Goal: Transaction & Acquisition: Subscribe to service/newsletter

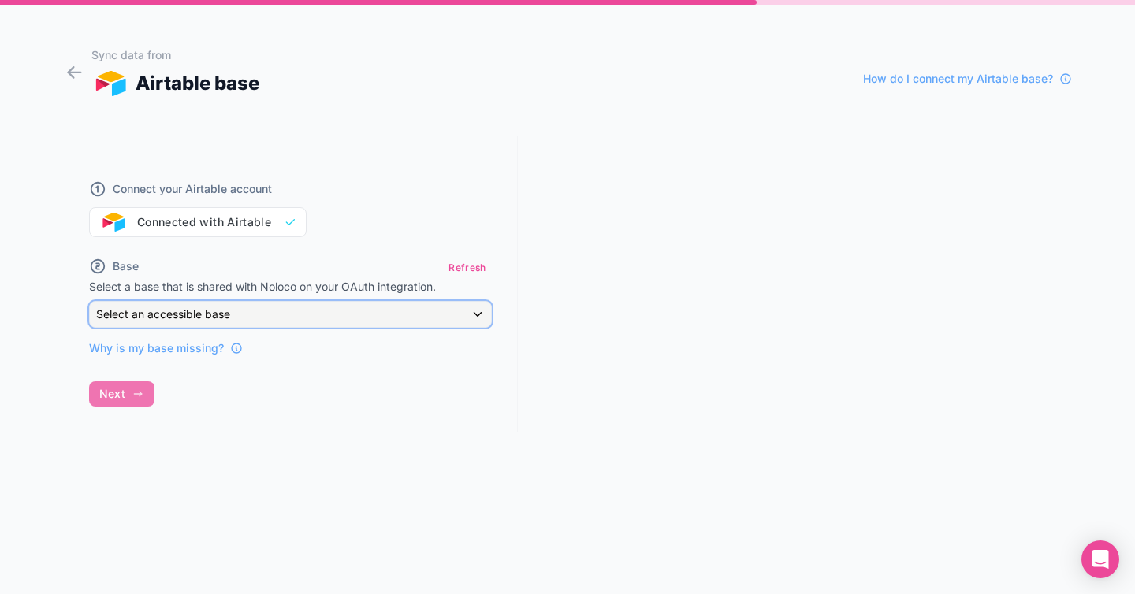
click at [244, 309] on div "Select an accessible base" at bounding box center [290, 314] width 401 height 25
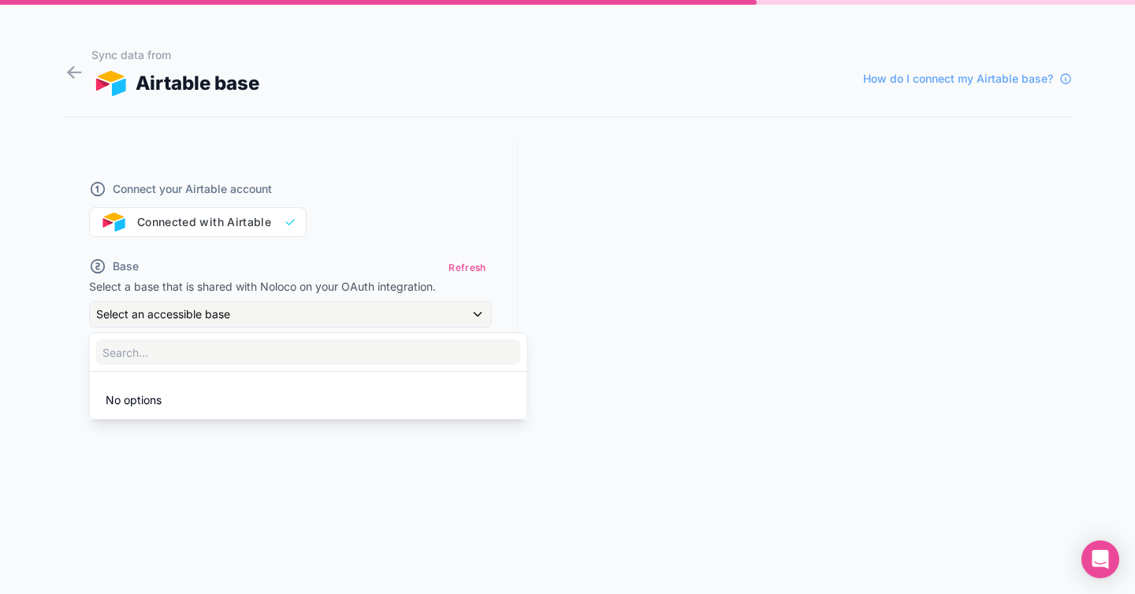
click at [191, 397] on li "No options" at bounding box center [308, 401] width 431 height 32
click at [258, 202] on div at bounding box center [567, 297] width 1135 height 594
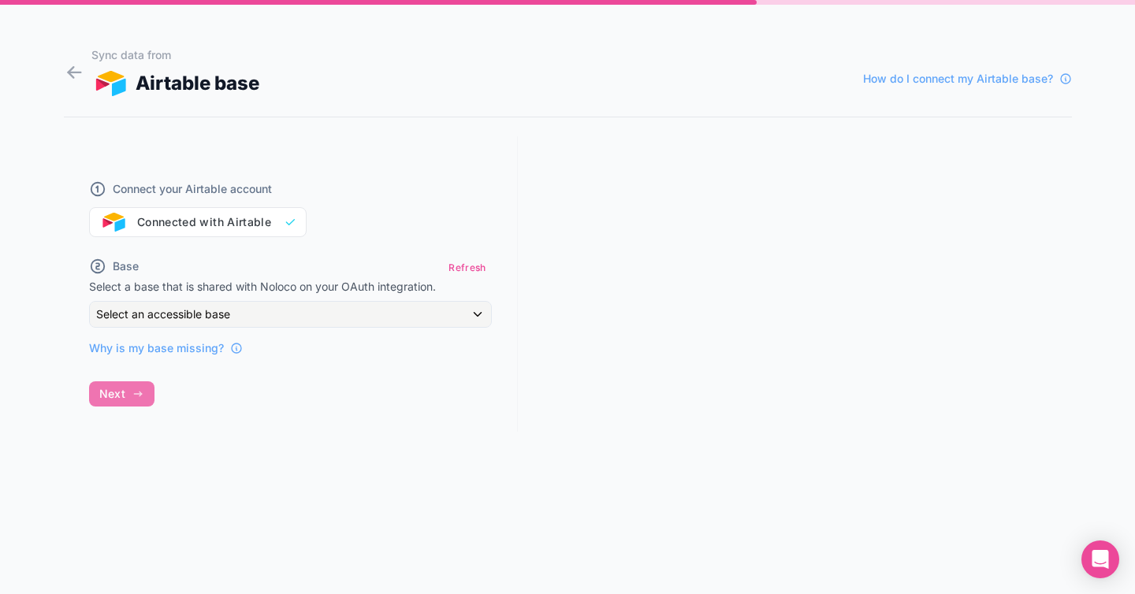
click at [394, 239] on div "Connect your Airtable account Connected with Airtable Base Refresh Select a bas…" at bounding box center [290, 259] width 403 height 195
click at [452, 264] on button "Refresh" at bounding box center [467, 267] width 48 height 23
click at [64, 61] on icon at bounding box center [74, 72] width 21 height 22
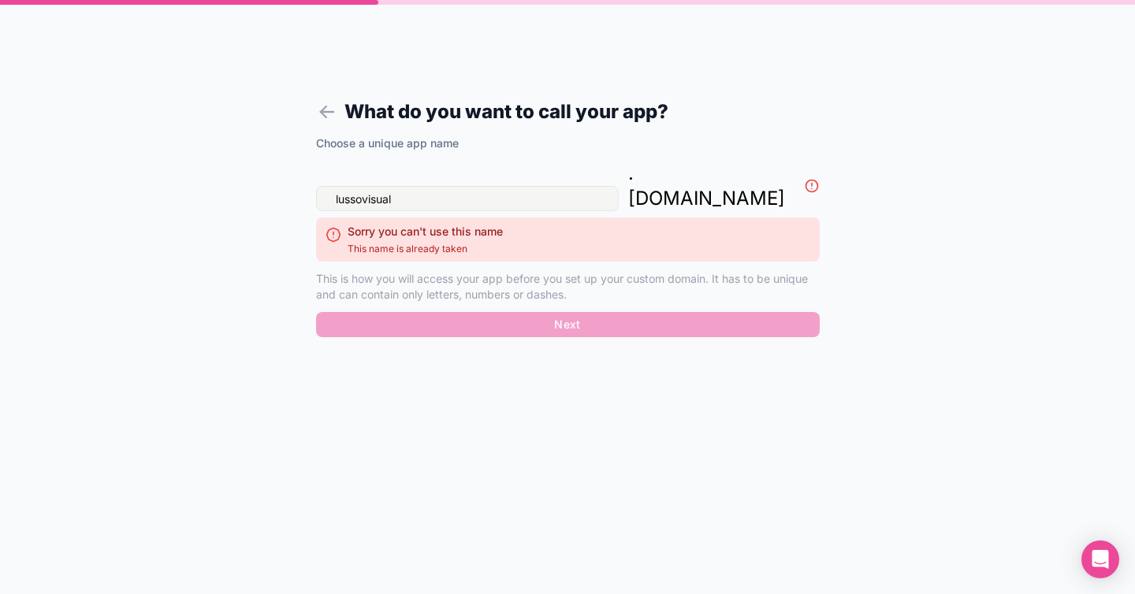
type input "lussovisual"
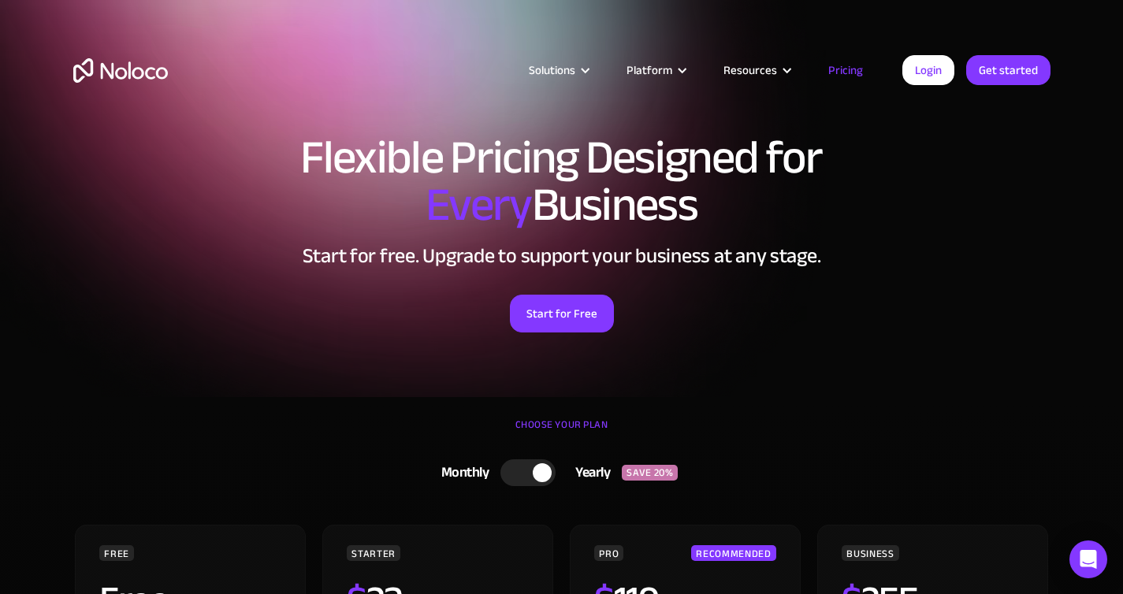
click at [853, 68] on link "Pricing" at bounding box center [845, 70] width 74 height 20
click at [926, 71] on link "Login" at bounding box center [928, 70] width 52 height 30
